Goal: Participate in discussion: Engage in conversation with other users on a specific topic

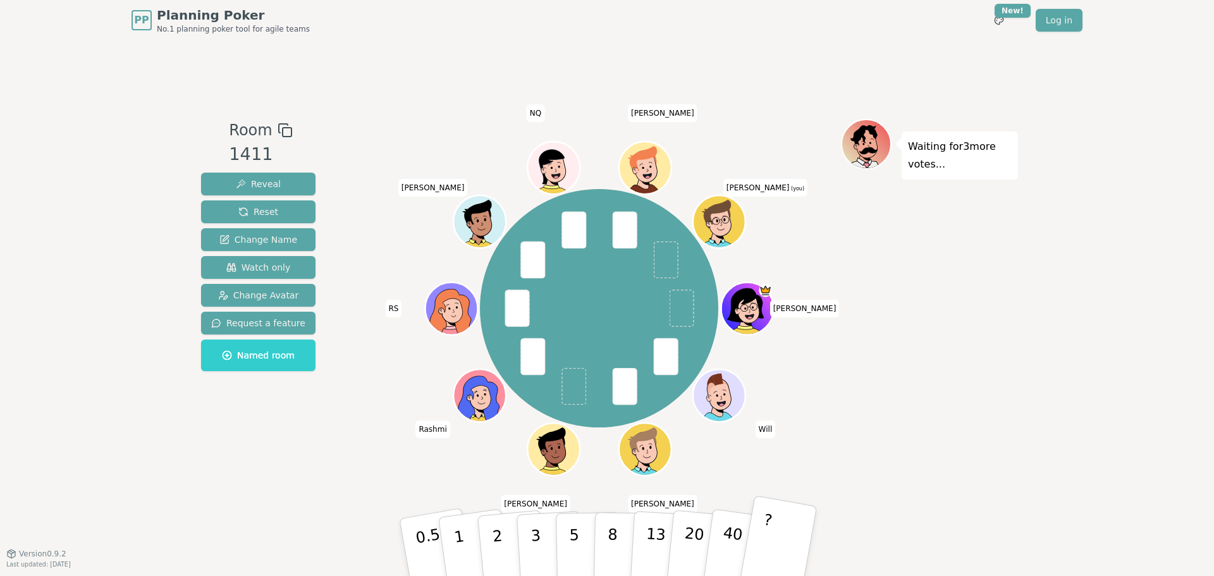
click at [781, 547] on button "?" at bounding box center [777, 547] width 79 height 104
click at [567, 544] on button "5" at bounding box center [588, 547] width 65 height 96
click at [981, 500] on div "Room 1411 Reveal Reset Change Name Watch only Change Avatar Request a feature N…" at bounding box center [607, 296] width 822 height 513
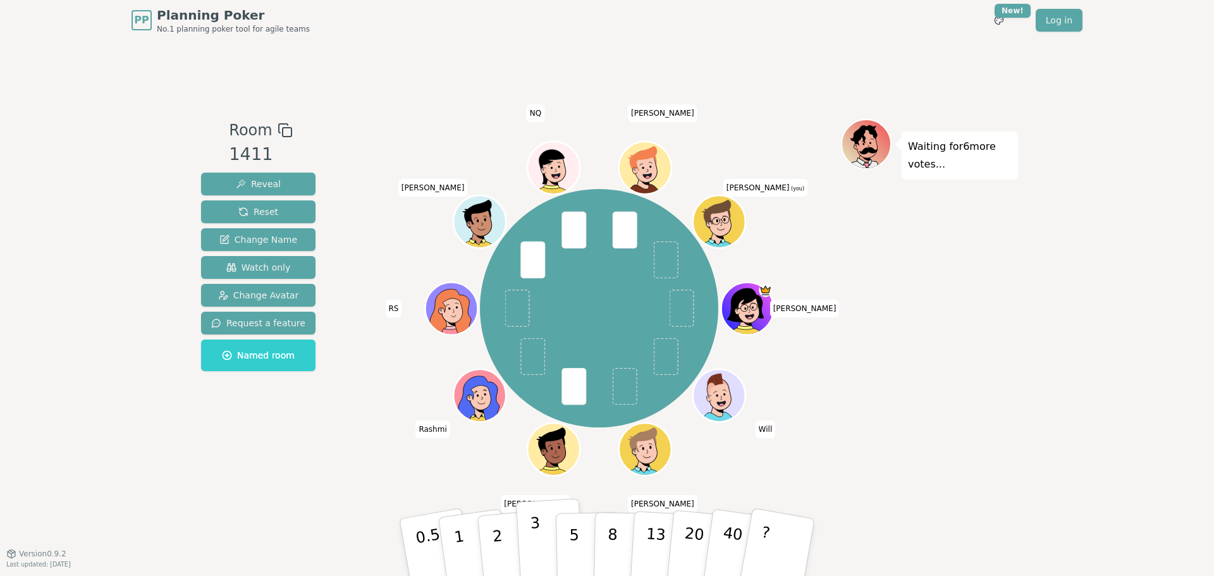
click at [542, 547] on button "3" at bounding box center [550, 547] width 69 height 99
click at [936, 448] on div "Waiting for 4 more votes..." at bounding box center [929, 297] width 177 height 356
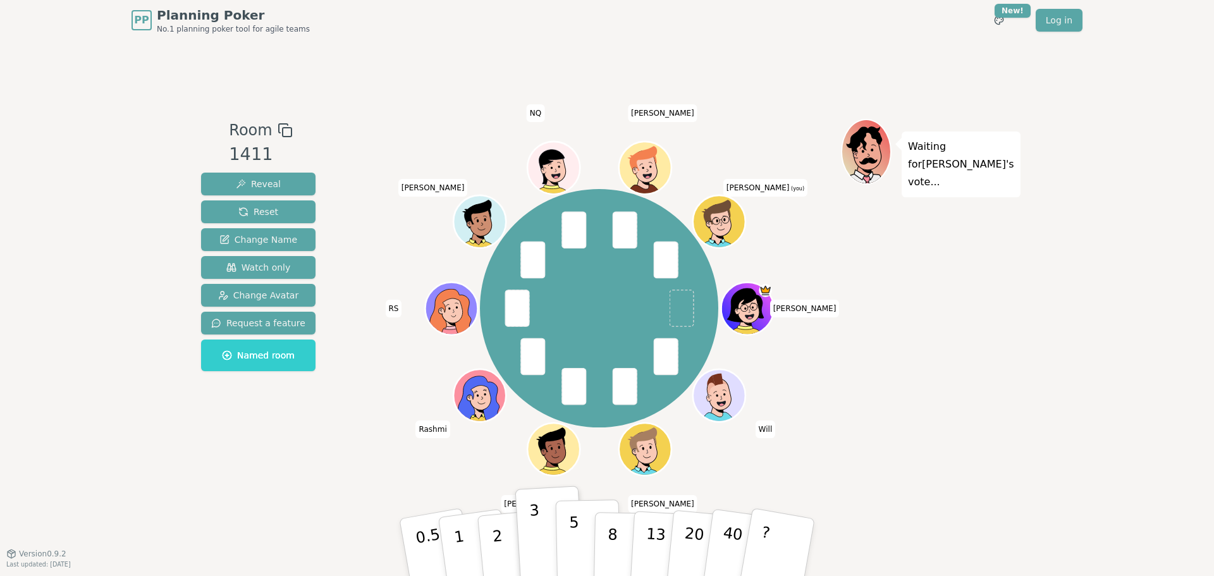
click at [566, 551] on button "5" at bounding box center [588, 547] width 65 height 96
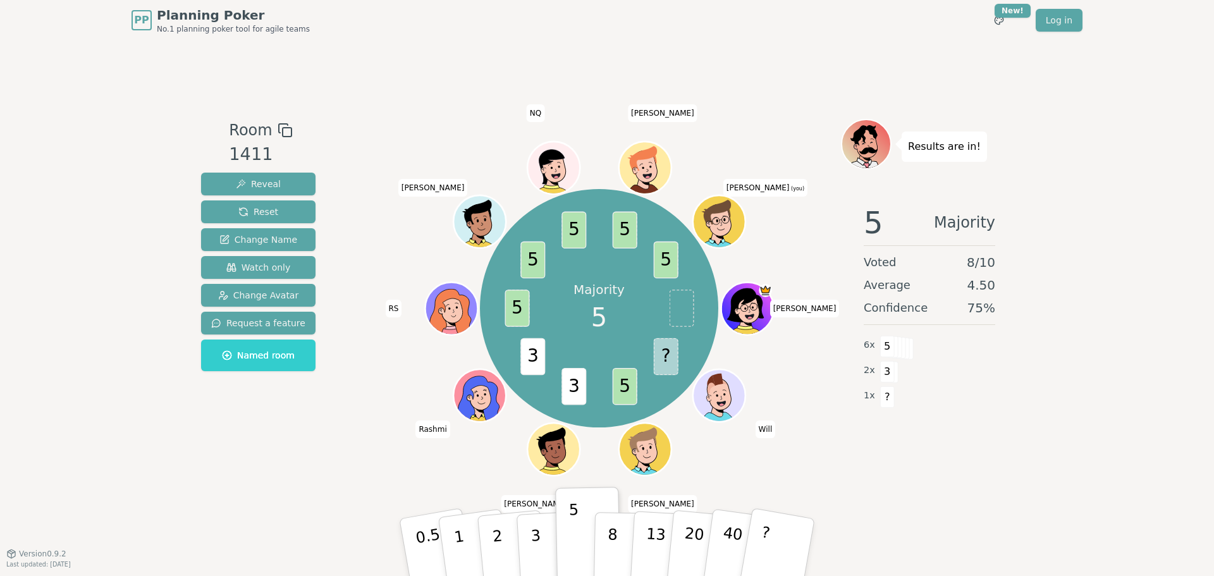
click at [945, 498] on div "Room 1411 Reveal Reset Change Name Watch only Change Avatar Request a feature N…" at bounding box center [607, 296] width 822 height 513
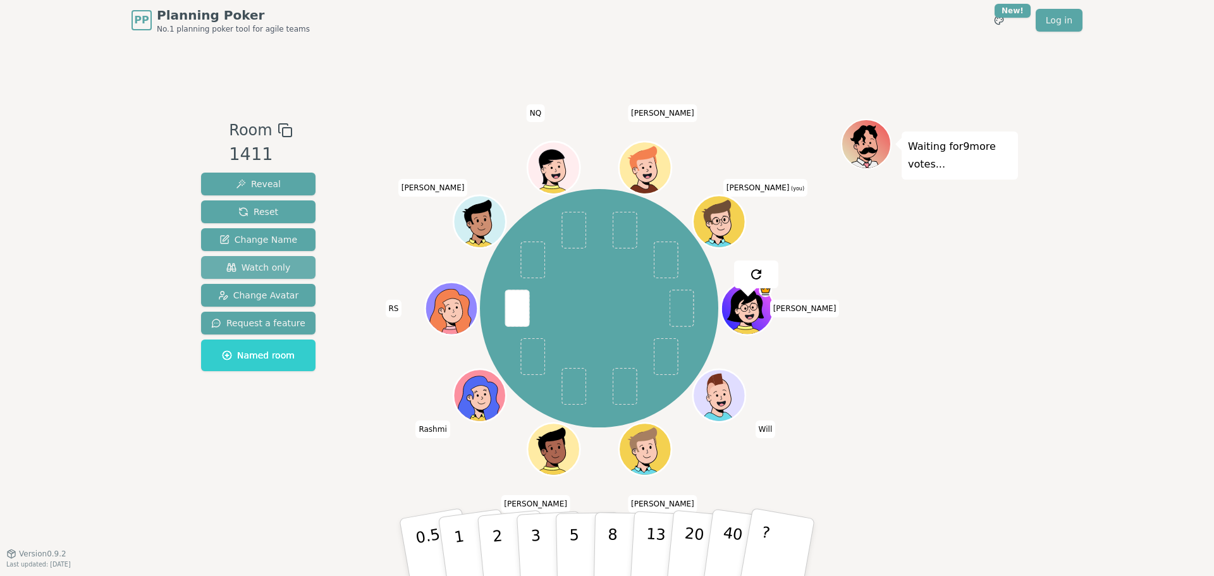
click at [275, 270] on span "Watch only" at bounding box center [258, 267] width 64 height 13
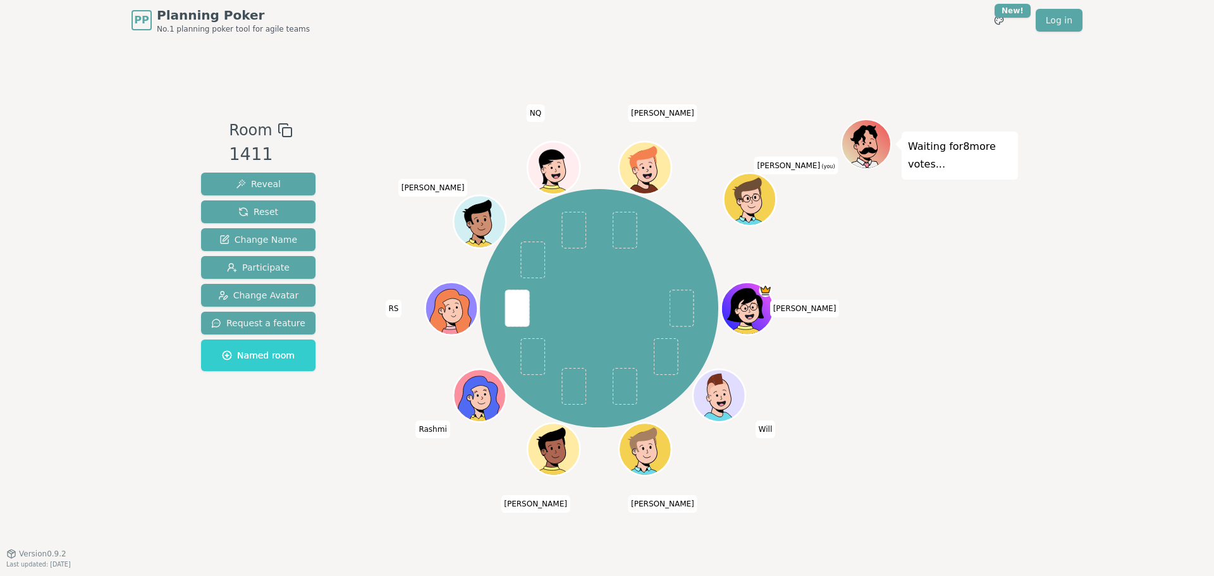
click at [973, 287] on div "Waiting for 8 more votes..." at bounding box center [929, 297] width 177 height 356
click at [835, 46] on div "Room 1411 Reveal Reset Change Name Participate Change Avatar Request a feature …" at bounding box center [607, 296] width 822 height 513
click at [1111, 116] on div "PP Planning Poker No.1 planning poker tool for agile teams Toggle theme New! Lo…" at bounding box center [607, 288] width 1214 height 576
click at [1110, 200] on div "PP Planning Poker No.1 planning poker tool for agile teams Toggle theme New! Lo…" at bounding box center [607, 288] width 1214 height 576
click at [1087, 267] on div "PP Planning Poker No.1 planning poker tool for agile teams Toggle theme New! Lo…" at bounding box center [607, 288] width 1214 height 576
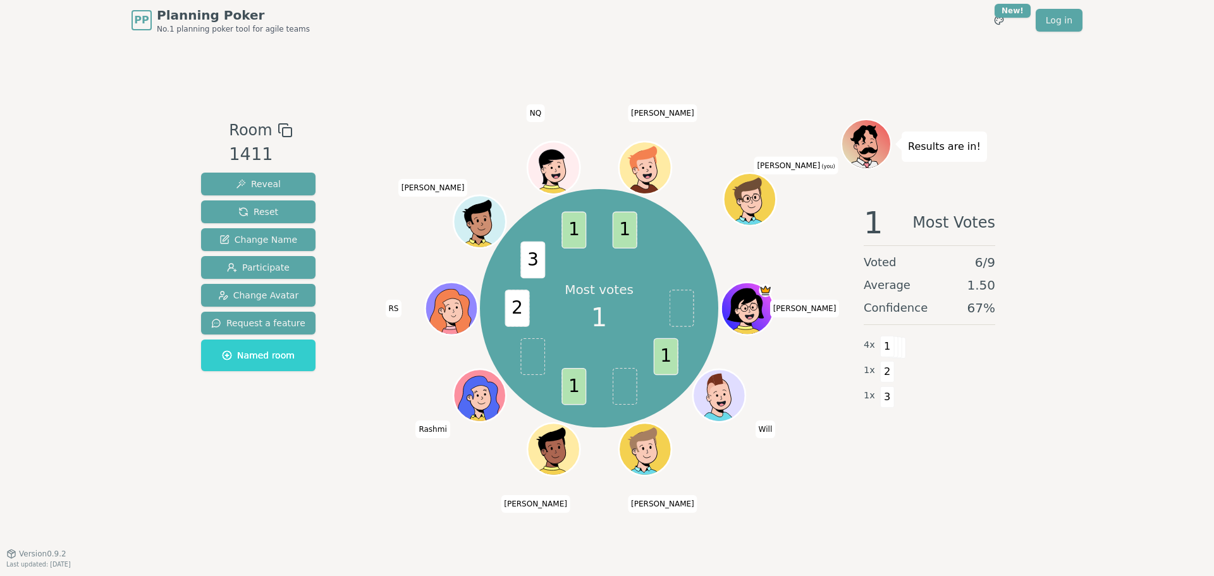
click at [1104, 223] on div "PP Planning Poker No.1 planning poker tool for agile teams Toggle theme New! Lo…" at bounding box center [607, 288] width 1214 height 576
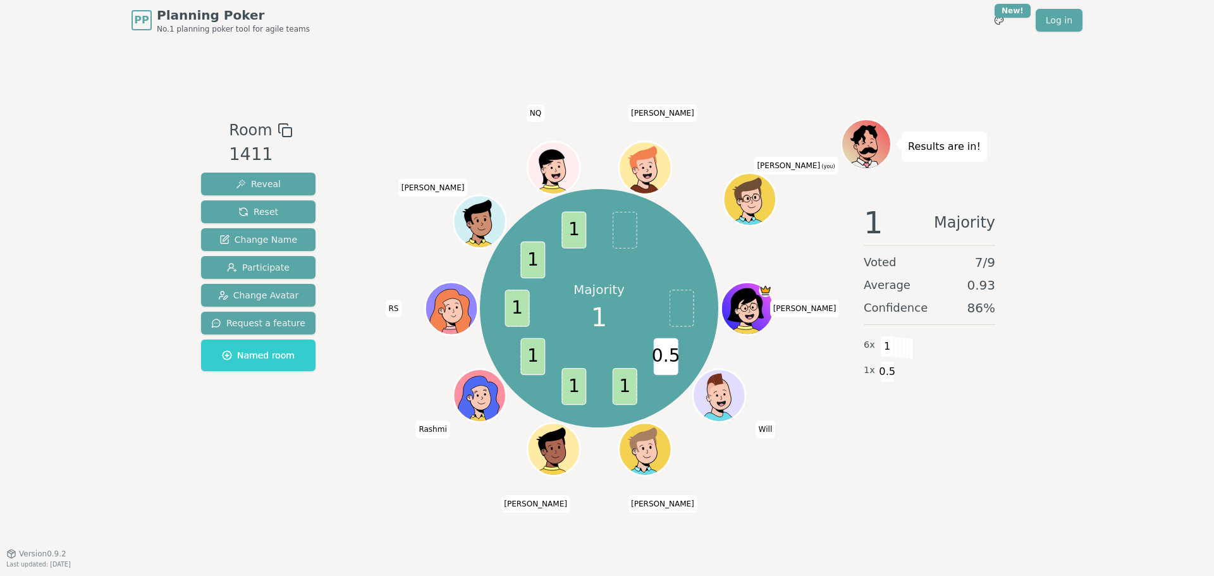
click at [217, 511] on div "Room 1411 Reveal Reset Change Name Participate Change Avatar Request a feature …" at bounding box center [607, 296] width 822 height 513
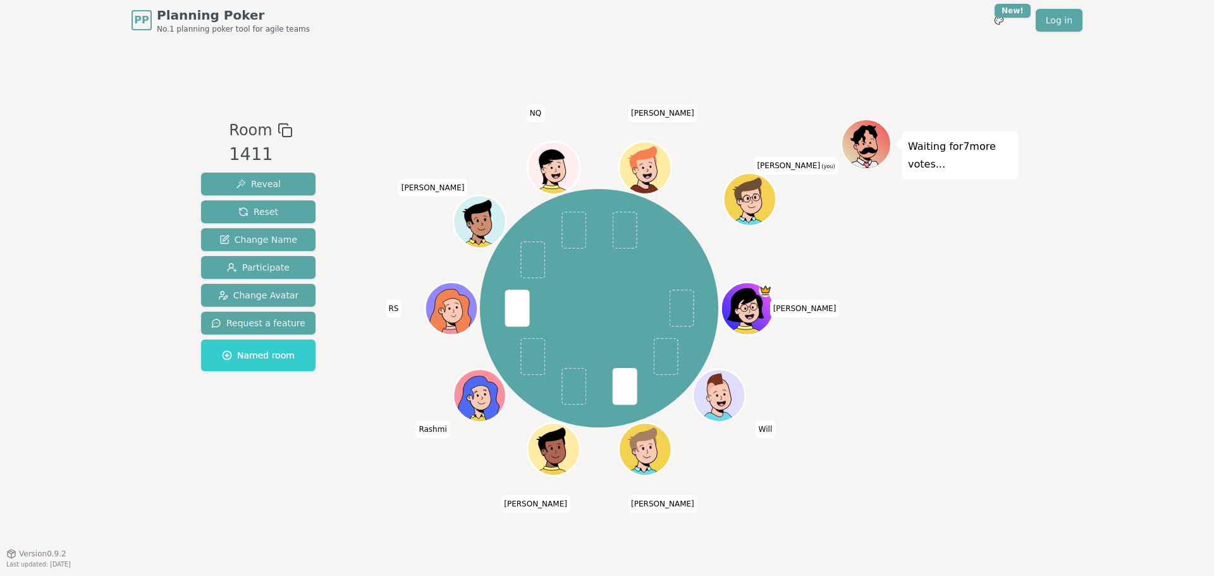
click at [825, 387] on div "[PERSON_NAME] Will [PERSON_NAME] Rashmi RS [PERSON_NAME] NQ [PERSON_NAME] [PERS…" at bounding box center [599, 308] width 484 height 333
click at [284, 423] on div "Room 1411 Reveal Reset Change Name Participate Change Avatar Request a feature …" at bounding box center [258, 297] width 125 height 356
click at [279, 265] on span "Participate" at bounding box center [258, 267] width 63 height 13
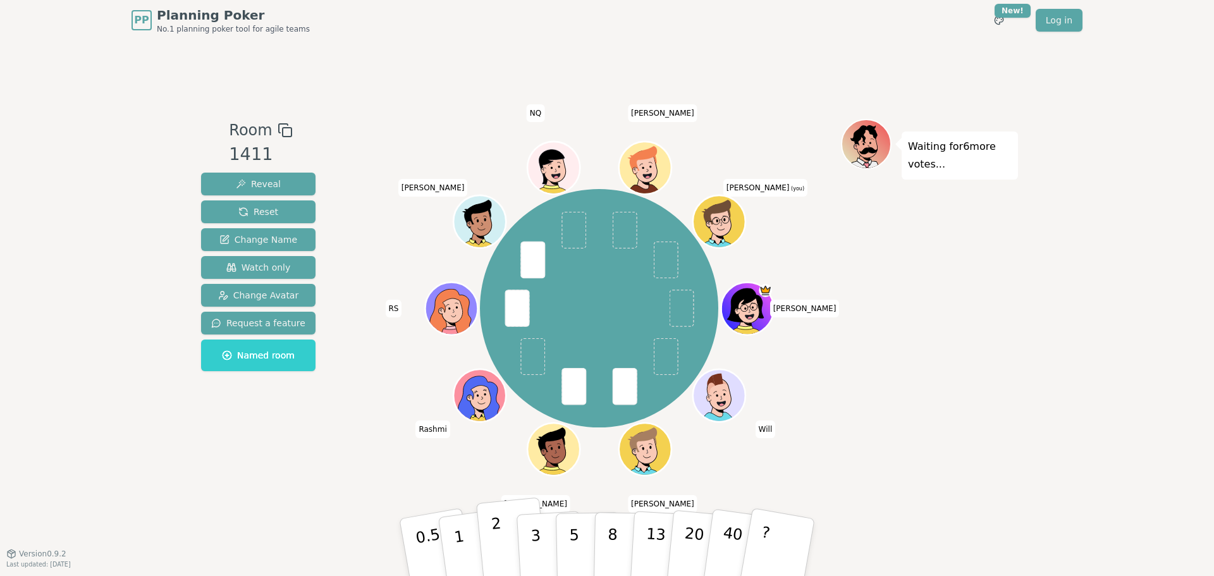
click at [491, 540] on button "2" at bounding box center [512, 548] width 72 height 101
click at [467, 542] on button "1" at bounding box center [473, 547] width 75 height 102
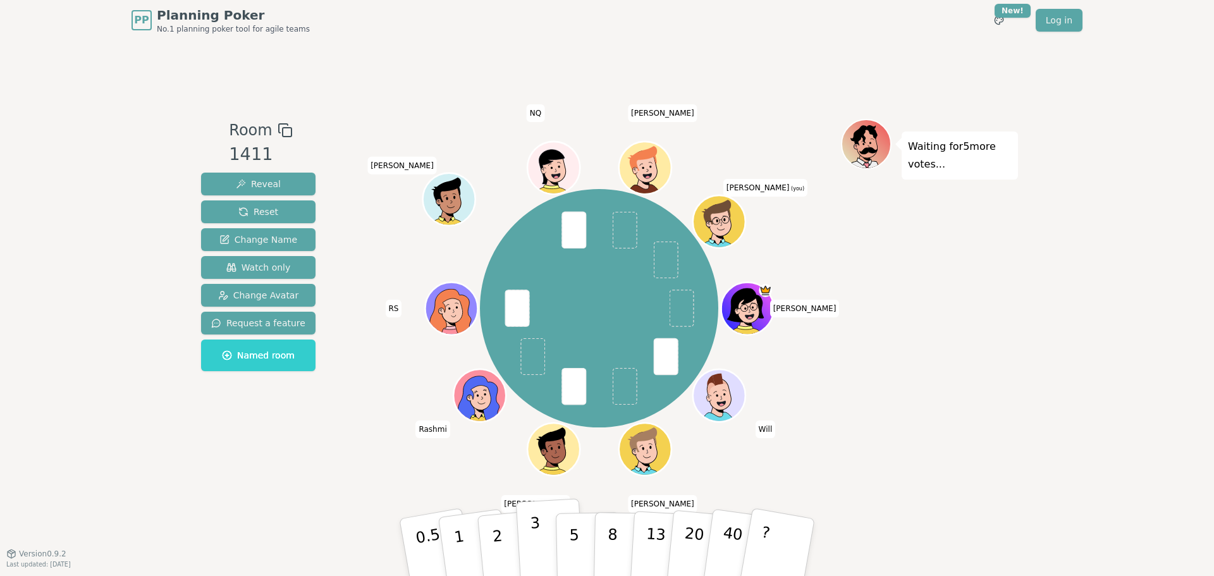
click at [542, 541] on button "3" at bounding box center [550, 547] width 69 height 99
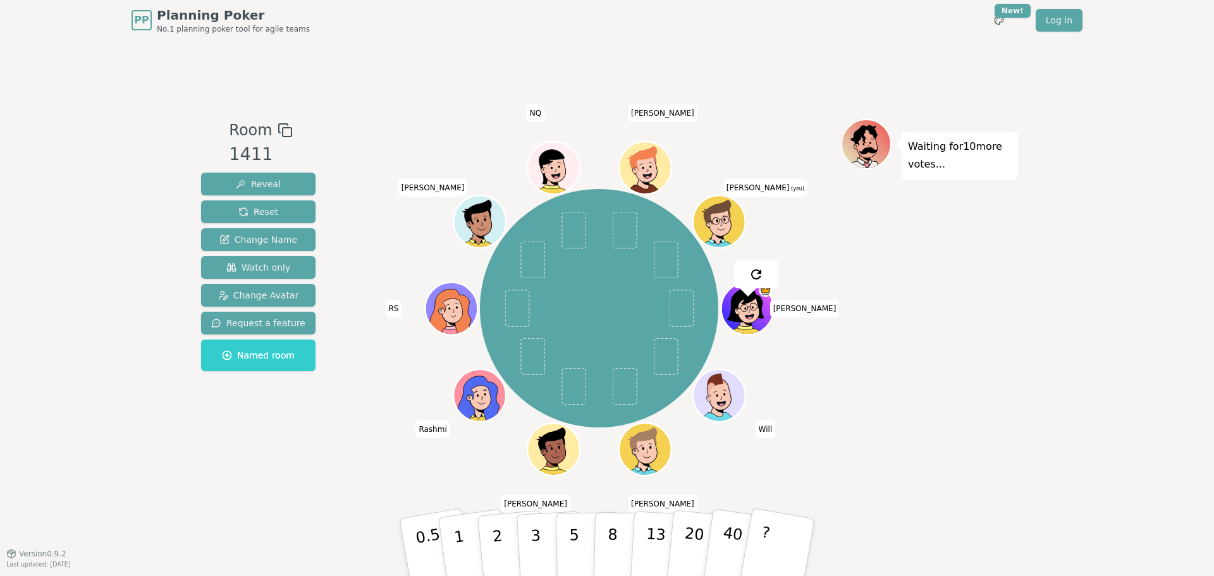
click at [149, 426] on div "PP Planning Poker No.1 planning poker tool for agile teams Toggle theme New! Lo…" at bounding box center [607, 288] width 1214 height 576
